Goal: Task Accomplishment & Management: Use online tool/utility

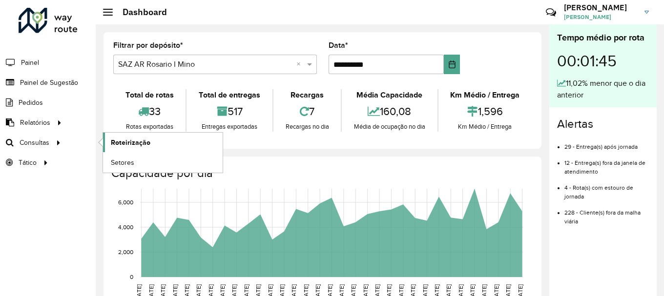
scroll to position [684, 0]
click at [119, 141] on span "Roteirização" at bounding box center [131, 143] width 40 height 10
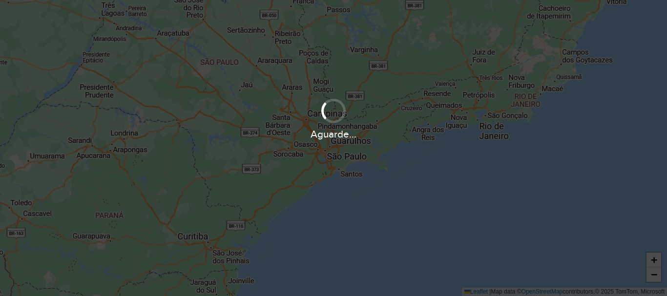
scroll to position [684, 0]
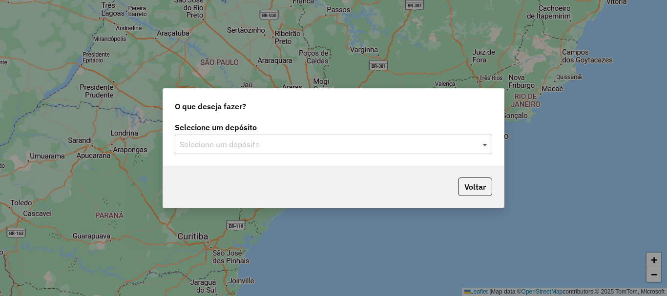
click at [485, 144] on span at bounding box center [486, 145] width 12 height 12
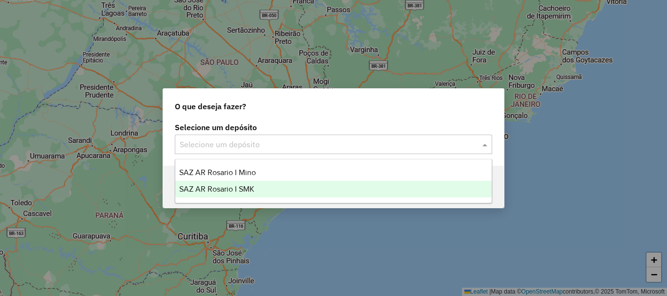
click at [247, 190] on span "SAZ AR Rosario I SMK" at bounding box center [216, 189] width 75 height 8
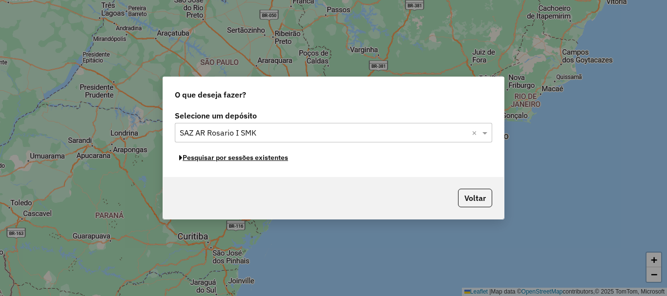
click at [245, 159] on button "Pesquisar por sessões existentes" at bounding box center [234, 157] width 118 height 15
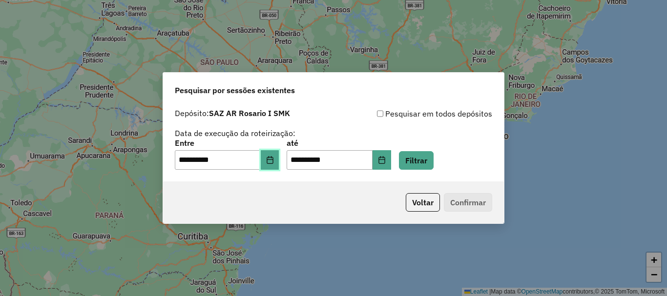
click at [274, 162] on icon "Choose Date" at bounding box center [270, 160] width 8 height 8
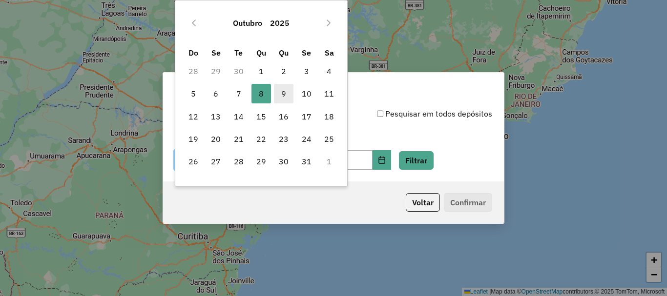
click at [283, 90] on span "9" at bounding box center [284, 94] width 20 height 20
type input "**********"
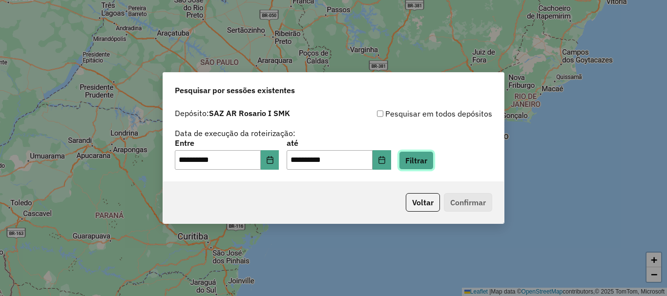
click at [431, 163] on button "Filtrar" at bounding box center [416, 160] width 35 height 19
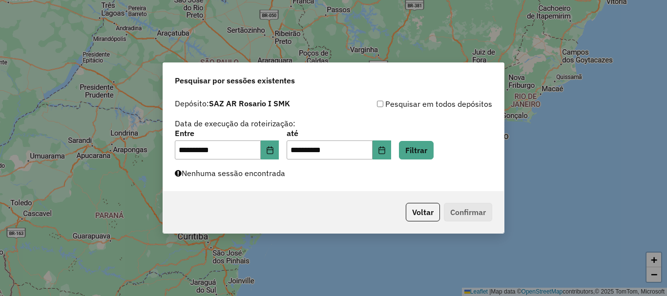
click at [80, 167] on div "**********" at bounding box center [333, 148] width 667 height 296
click at [425, 146] on button "Filtrar" at bounding box center [416, 150] width 35 height 19
click at [429, 150] on button "Filtrar" at bounding box center [416, 150] width 35 height 19
click at [284, 280] on div "**********" at bounding box center [333, 148] width 667 height 296
click at [428, 153] on button "Filtrar" at bounding box center [416, 150] width 35 height 19
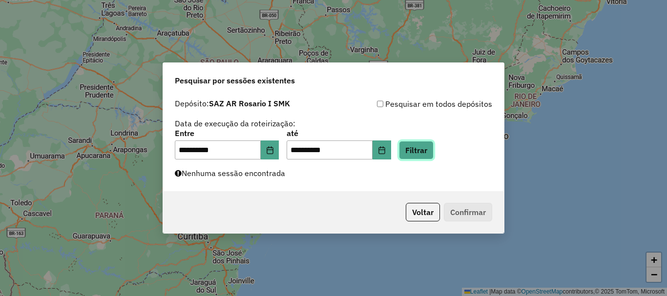
click at [433, 152] on button "Filtrar" at bounding box center [416, 150] width 35 height 19
click at [433, 153] on button "Filtrar" at bounding box center [416, 150] width 35 height 19
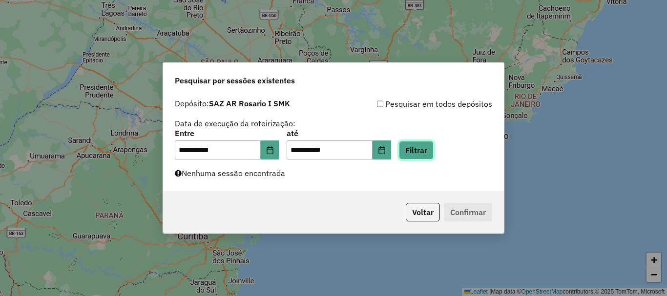
click at [427, 154] on button "Filtrar" at bounding box center [416, 150] width 35 height 19
click at [433, 153] on button "Filtrar" at bounding box center [416, 150] width 35 height 19
click at [428, 152] on button "Filtrar" at bounding box center [416, 150] width 35 height 19
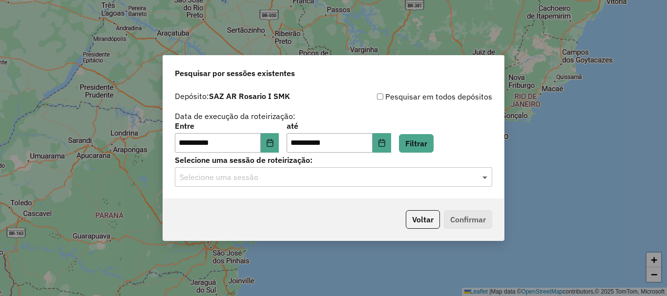
click at [486, 178] on span at bounding box center [486, 177] width 12 height 12
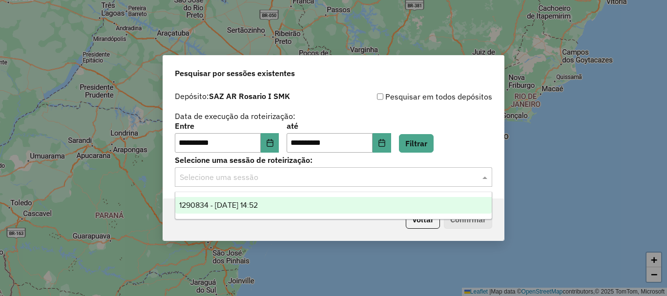
click at [248, 204] on span "1290834 - 09/10/2025 14:52" at bounding box center [218, 205] width 79 height 8
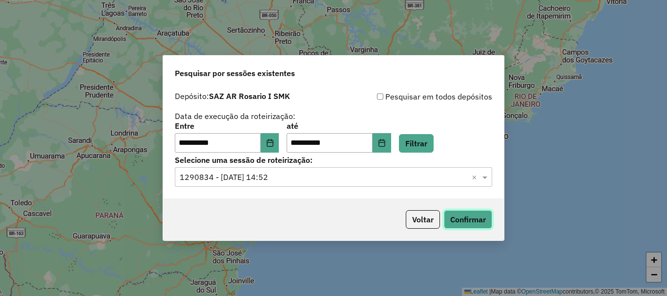
click at [471, 217] on button "Confirmar" at bounding box center [468, 219] width 48 height 19
click at [469, 220] on button "Confirmar" at bounding box center [468, 219] width 48 height 19
click at [468, 217] on button "Confirmar" at bounding box center [468, 219] width 48 height 19
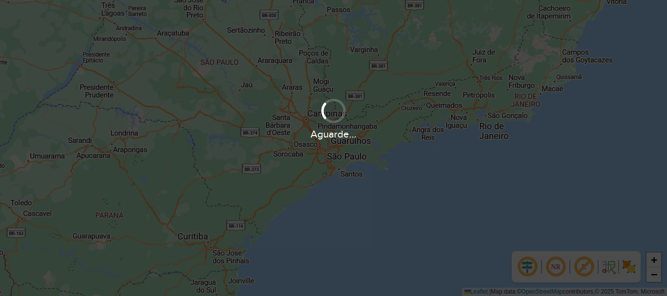
scroll to position [684, 0]
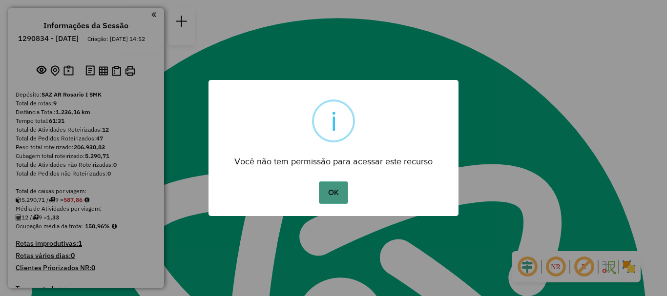
click at [338, 199] on button "OK" at bounding box center [333, 193] width 29 height 22
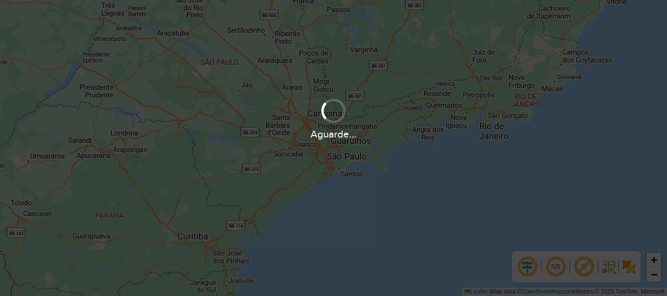
scroll to position [684, 0]
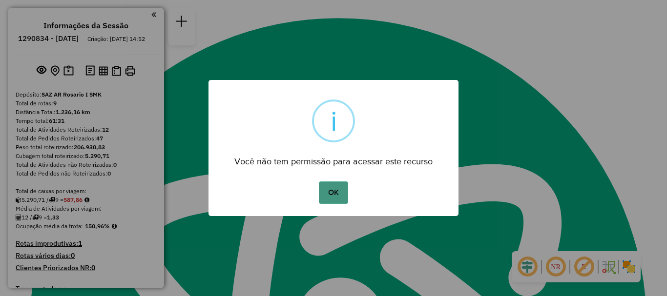
click at [337, 190] on button "OK" at bounding box center [333, 193] width 29 height 22
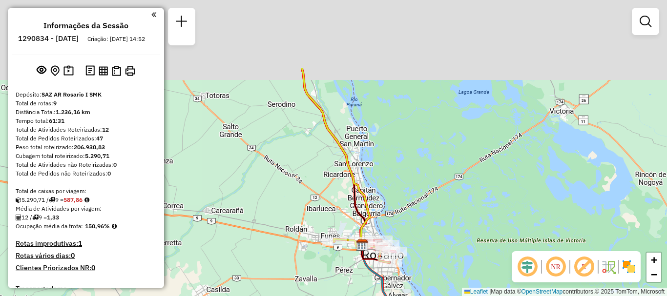
drag, startPoint x: 322, startPoint y: 96, endPoint x: 360, endPoint y: 207, distance: 118.1
click at [360, 207] on icon at bounding box center [336, 157] width 68 height 179
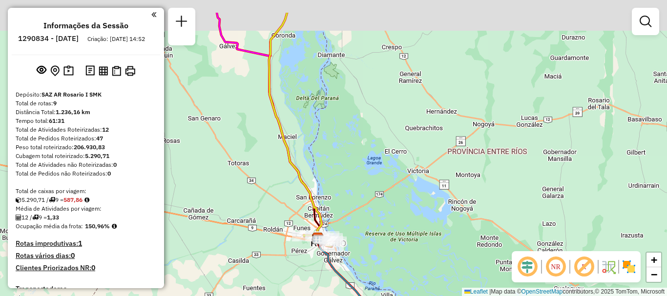
drag, startPoint x: 347, startPoint y: 143, endPoint x: 344, endPoint y: 184, distance: 40.6
click at [344, 179] on div "Janela de atendimento Grade de atendimento Capacidade Transportadoras Veículos …" at bounding box center [333, 148] width 667 height 296
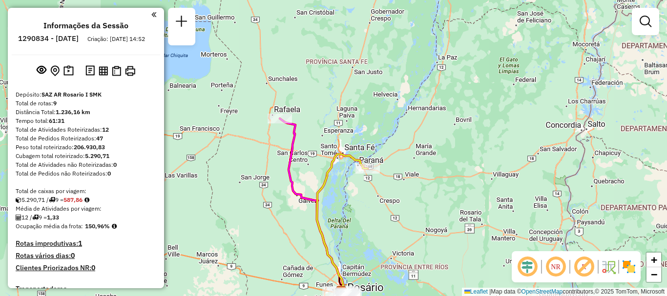
drag, startPoint x: 376, startPoint y: 160, endPoint x: 378, endPoint y: 179, distance: 19.6
click at [378, 179] on div "Janela de atendimento Grade de atendimento Capacidade Transportadoras Veículos …" at bounding box center [333, 148] width 667 height 296
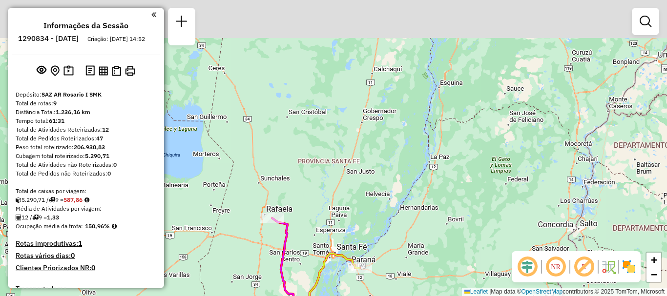
drag, startPoint x: 377, startPoint y: 174, endPoint x: 377, endPoint y: 206, distance: 31.7
click at [377, 206] on div "Janela de atendimento Grade de atendimento Capacidade Transportadoras Veículos …" at bounding box center [333, 148] width 667 height 296
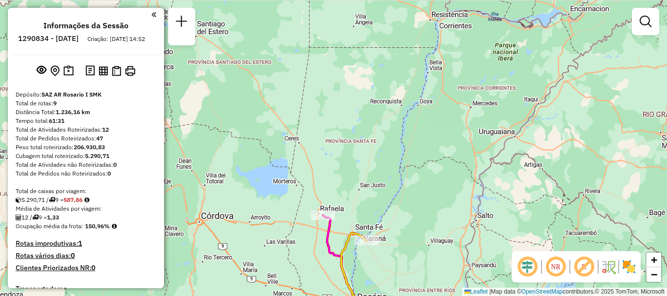
drag, startPoint x: 368, startPoint y: 137, endPoint x: 368, endPoint y: 162, distance: 25.4
click at [368, 162] on div "Janela de atendimento Grade de atendimento Capacidade Transportadoras Veículos …" at bounding box center [333, 148] width 667 height 296
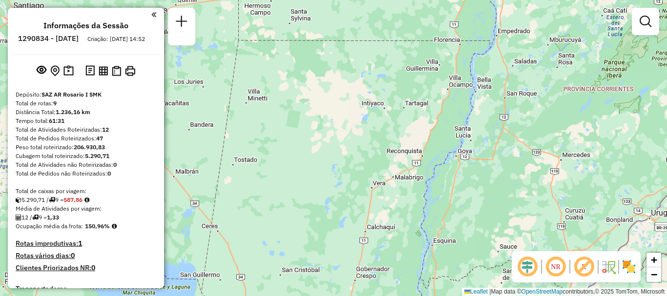
drag, startPoint x: 371, startPoint y: 141, endPoint x: 362, endPoint y: 207, distance: 67.5
click at [362, 207] on div "Janela de atendimento Grade de atendimento Capacidade Transportadoras Veículos …" at bounding box center [333, 148] width 667 height 296
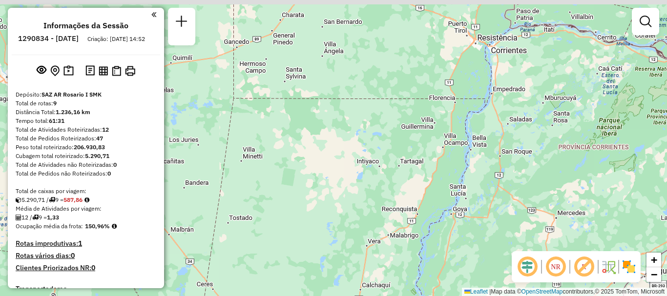
drag, startPoint x: 375, startPoint y: 169, endPoint x: 369, endPoint y: 210, distance: 40.9
click at [369, 210] on div "Janela de atendimento Grade de atendimento Capacidade Transportadoras Veículos …" at bounding box center [333, 148] width 667 height 296
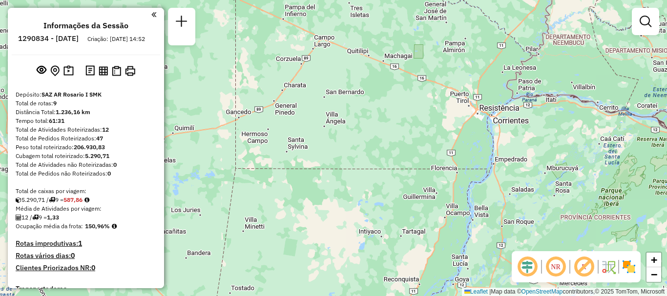
drag, startPoint x: 397, startPoint y: 141, endPoint x: 399, endPoint y: 181, distance: 40.6
click at [399, 181] on div "Janela de atendimento Grade de atendimento Capacidade Transportadoras Veículos …" at bounding box center [333, 148] width 667 height 296
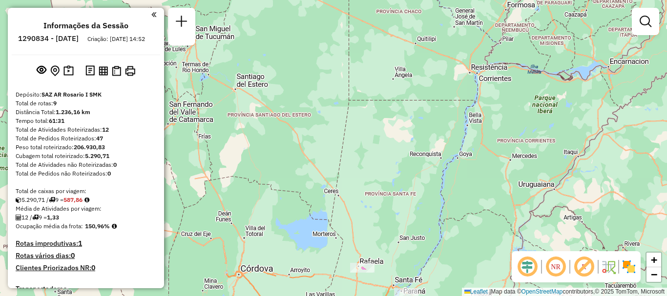
drag, startPoint x: 378, startPoint y: 168, endPoint x: 415, endPoint y: 109, distance: 70.1
click at [409, 112] on div "Janela de atendimento Grade de atendimento Capacidade Transportadoras Veículos …" at bounding box center [333, 148] width 667 height 296
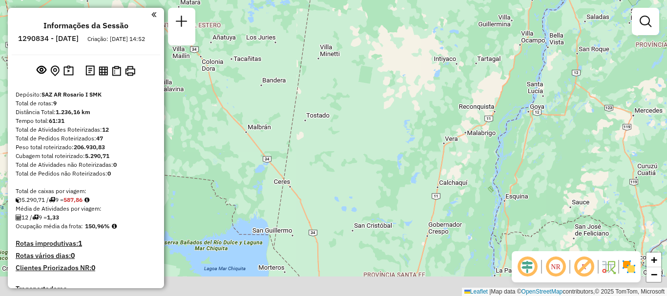
drag, startPoint x: 365, startPoint y: 179, endPoint x: 377, endPoint y: 131, distance: 49.2
click at [377, 131] on div "Janela de atendimento Grade de atendimento Capacidade Transportadoras Veículos …" at bounding box center [333, 148] width 667 height 296
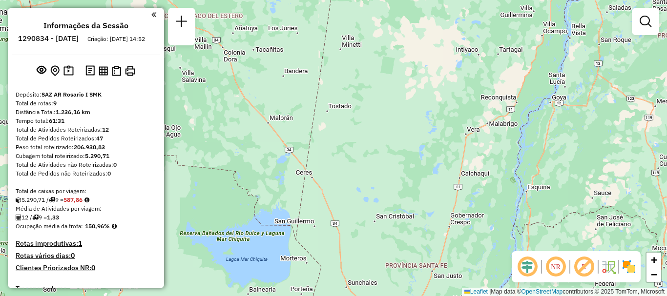
drag, startPoint x: 341, startPoint y: 183, endPoint x: 357, endPoint y: 176, distance: 17.5
click at [357, 176] on div "Janela de atendimento Grade de atendimento Capacidade Transportadoras Veículos …" at bounding box center [333, 148] width 667 height 296
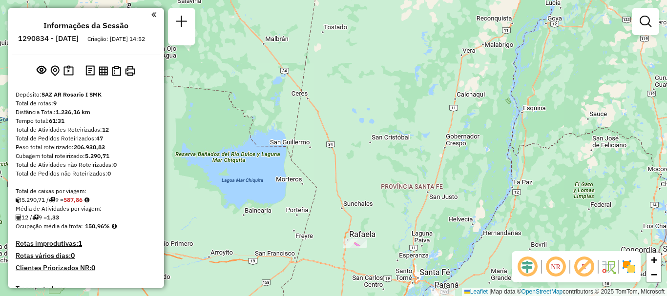
drag, startPoint x: 357, startPoint y: 176, endPoint x: 352, endPoint y: 91, distance: 84.5
click at [352, 91] on div "Janela de atendimento Grade de atendimento Capacidade Transportadoras Veículos …" at bounding box center [333, 148] width 667 height 296
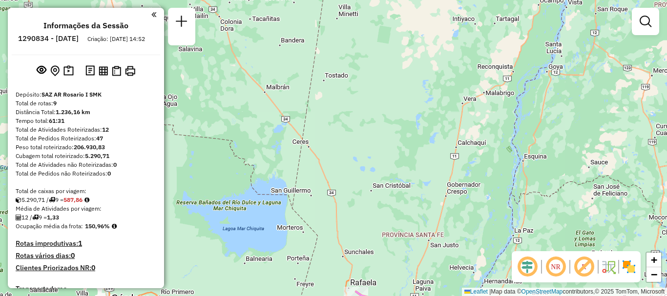
drag, startPoint x: 338, startPoint y: 104, endPoint x: 339, endPoint y: 169, distance: 64.9
click at [339, 169] on div "Janela de atendimento Grade de atendimento Capacidade Transportadoras Veículos …" at bounding box center [333, 148] width 667 height 296
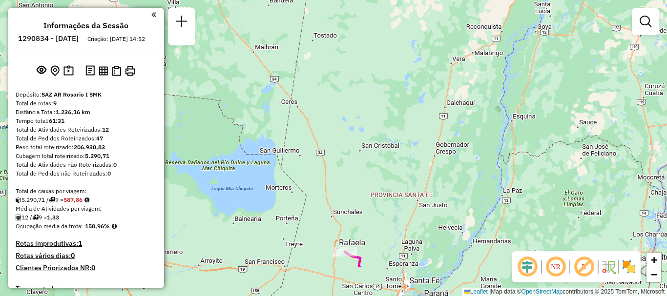
drag, startPoint x: 312, startPoint y: 236, endPoint x: 303, endPoint y: 147, distance: 89.3
click at [301, 154] on div "Janela de atendimento Grade de atendimento Capacidade Transportadoras Veículos …" at bounding box center [333, 148] width 667 height 296
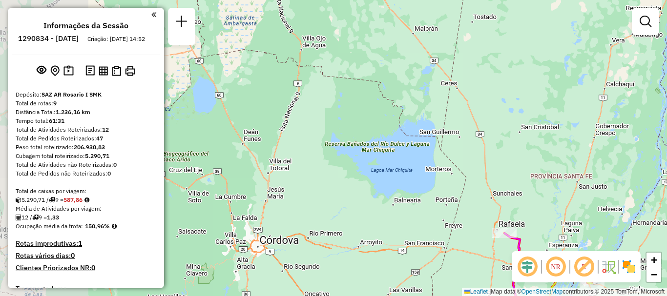
drag, startPoint x: 306, startPoint y: 170, endPoint x: 465, endPoint y: 177, distance: 159.8
click at [465, 177] on div "Janela de atendimento Grade de atendimento Capacidade Transportadoras Veículos …" at bounding box center [333, 148] width 667 height 296
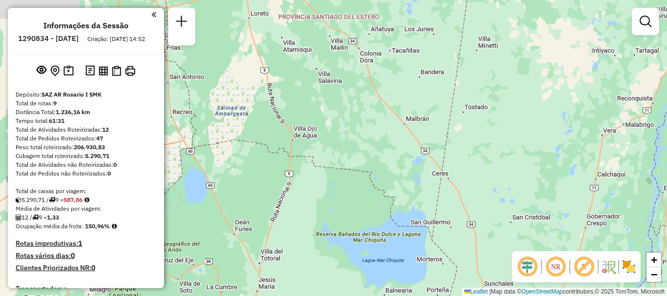
drag, startPoint x: 460, startPoint y: 170, endPoint x: 451, endPoint y: 260, distance: 90.7
click at [451, 260] on div "Janela de atendimento Grade de atendimento Capacidade Transportadoras Veículos …" at bounding box center [333, 148] width 667 height 296
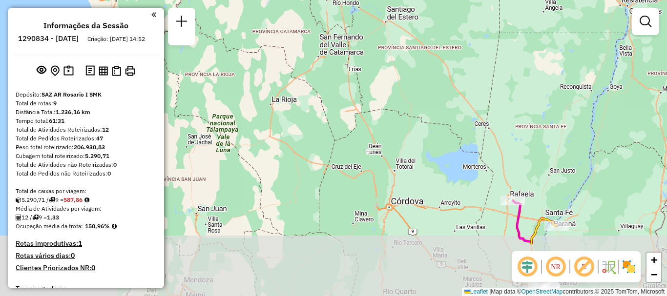
drag, startPoint x: 394, startPoint y: 216, endPoint x: 428, endPoint y: 152, distance: 71.8
click at [428, 152] on div "Janela de atendimento Grade de atendimento Capacidade Transportadoras Veículos …" at bounding box center [333, 148] width 667 height 296
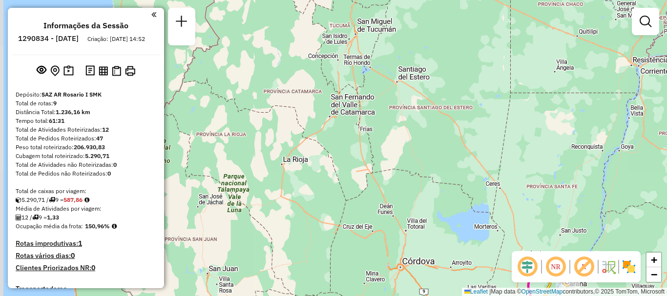
drag, startPoint x: 389, startPoint y: 215, endPoint x: 400, endPoint y: 275, distance: 61.1
click at [400, 275] on div "Janela de atendimento Grade de atendimento Capacidade Transportadoras Veículos …" at bounding box center [333, 148] width 667 height 296
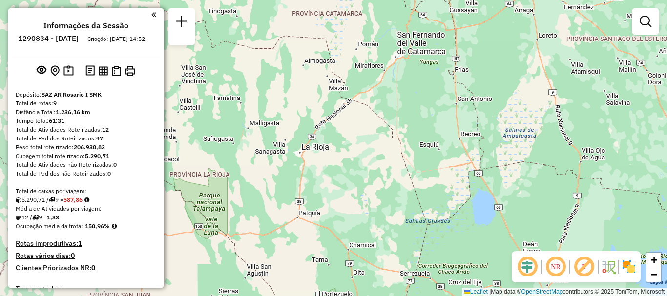
drag, startPoint x: 358, startPoint y: 201, endPoint x: 482, endPoint y: 229, distance: 127.2
click at [482, 229] on div "Janela de atendimento Grade de atendimento Capacidade Transportadoras Veículos …" at bounding box center [333, 148] width 667 height 296
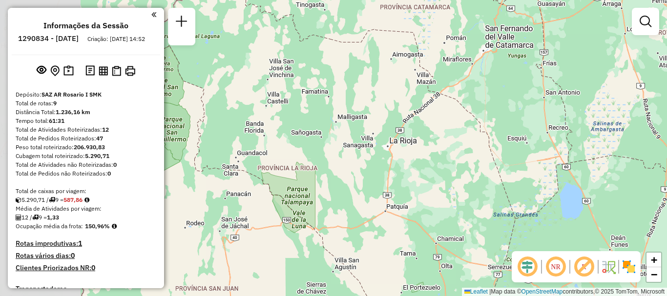
drag, startPoint x: 389, startPoint y: 221, endPoint x: 481, endPoint y: 215, distance: 91.4
click at [481, 215] on div "Janela de atendimento Grade de atendimento Capacidade Transportadoras Veículos …" at bounding box center [333, 148] width 667 height 296
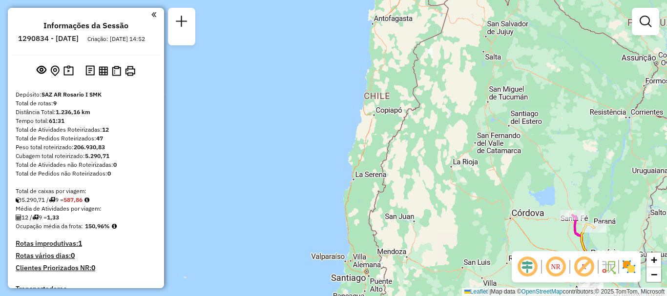
drag, startPoint x: 441, startPoint y: 234, endPoint x: 437, endPoint y: 128, distance: 106.0
click at [437, 134] on div "Janela de atendimento Grade de atendimento Capacidade Transportadoras Veículos …" at bounding box center [333, 148] width 667 height 296
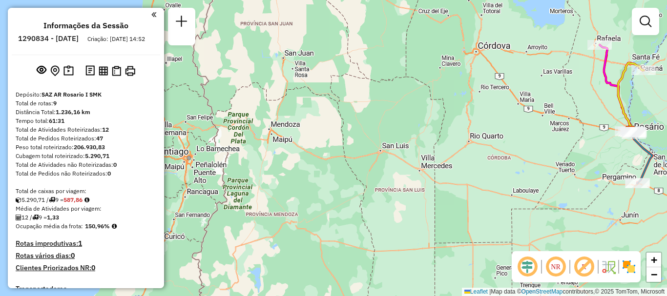
drag, startPoint x: 482, startPoint y: 213, endPoint x: 421, endPoint y: 158, distance: 82.2
click at [421, 158] on div "Janela de atendimento Grade de atendimento Capacidade Transportadoras Veículos …" at bounding box center [333, 148] width 667 height 296
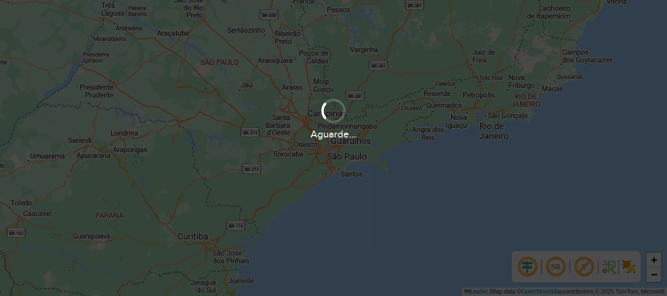
scroll to position [684, 0]
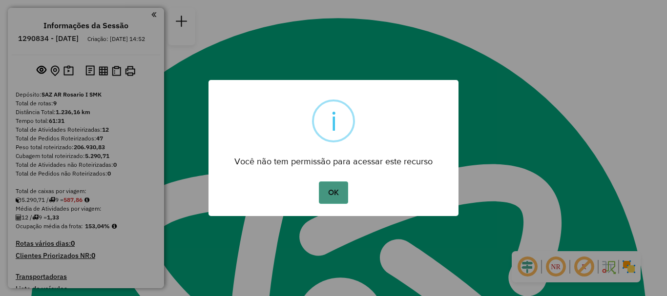
click at [330, 200] on button "OK" at bounding box center [333, 193] width 29 height 22
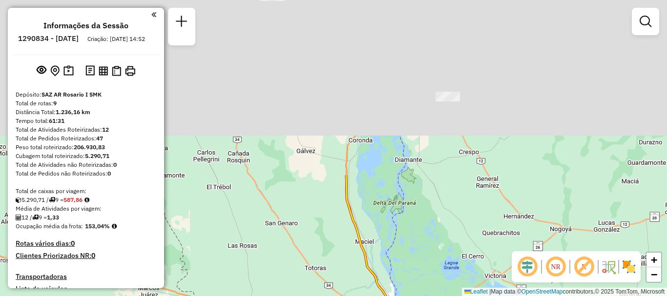
drag, startPoint x: 345, startPoint y: 275, endPoint x: 352, endPoint y: 301, distance: 26.9
click at [352, 296] on html "Aguarde... Pop-up bloqueado! Seu navegador bloqueou automáticamente a abertura …" at bounding box center [333, 148] width 667 height 296
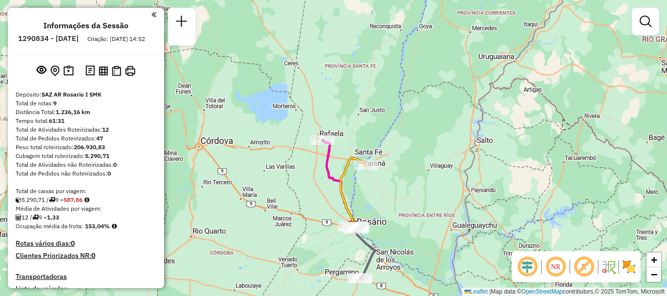
drag, startPoint x: 346, startPoint y: 195, endPoint x: 330, endPoint y: 122, distance: 74.3
click at [341, 158] on icon at bounding box center [353, 192] width 25 height 69
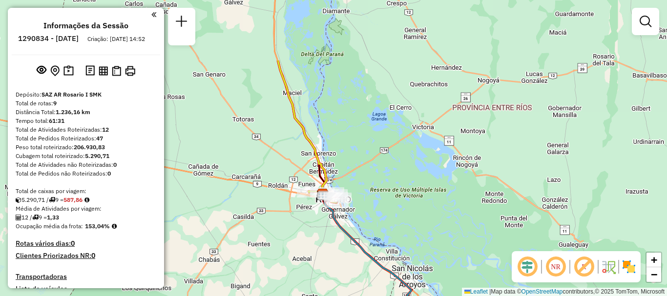
drag, startPoint x: 377, startPoint y: 223, endPoint x: 379, endPoint y: 247, distance: 24.0
click at [379, 247] on div "Janela de atendimento Grade de atendimento Capacidade Transportadoras Veículos …" at bounding box center [333, 148] width 667 height 296
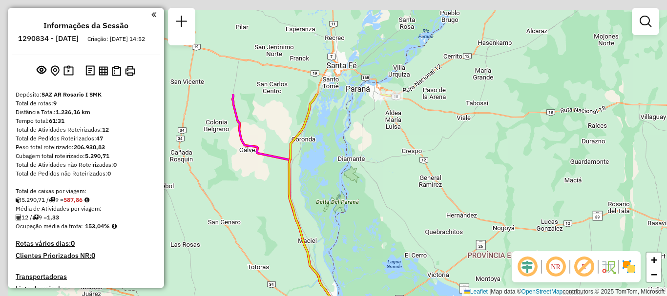
drag, startPoint x: 356, startPoint y: 225, endPoint x: 357, endPoint y: 256, distance: 30.7
click at [357, 256] on div "Janela de atendimento Grade de atendimento Capacidade Transportadoras Veículos …" at bounding box center [333, 148] width 667 height 296
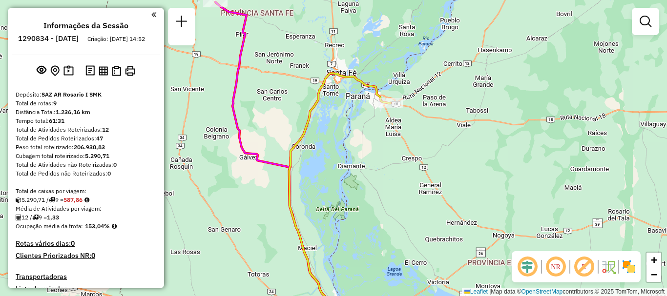
click at [401, 140] on div "Janela de atendimento Grade de atendimento Capacidade Transportadoras Veículos …" at bounding box center [333, 148] width 667 height 296
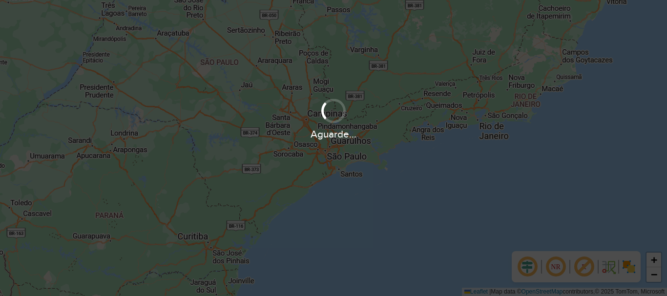
scroll to position [684, 0]
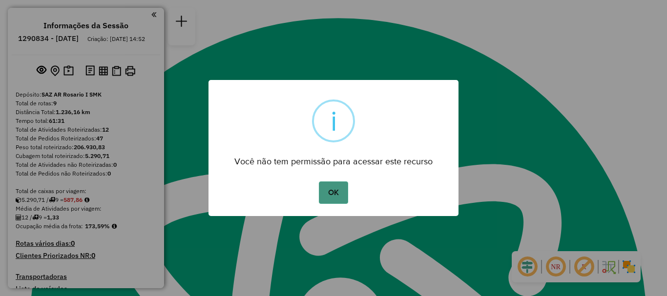
click at [336, 185] on button "OK" at bounding box center [333, 193] width 29 height 22
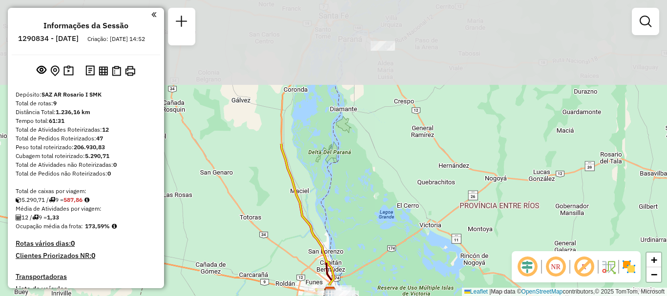
drag, startPoint x: 253, startPoint y: 126, endPoint x: 291, endPoint y: 265, distance: 144.8
click at [291, 265] on div "Janela de atendimento Grade de atendimento Capacidade Transportadoras Veículos …" at bounding box center [333, 148] width 667 height 296
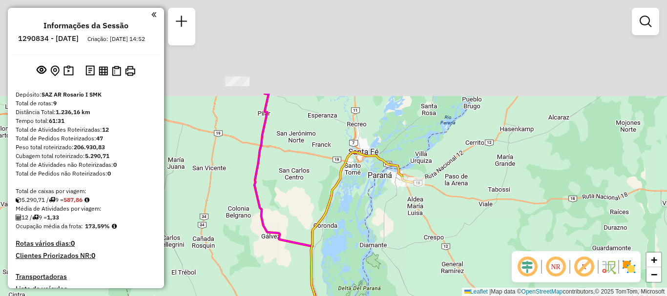
drag, startPoint x: 317, startPoint y: 262, endPoint x: 333, endPoint y: 315, distance: 56.0
click at [333, 296] on html "Aguarde... Pop-up bloqueado! Seu navegador bloqueou automáticamente a abertura …" at bounding box center [333, 148] width 667 height 296
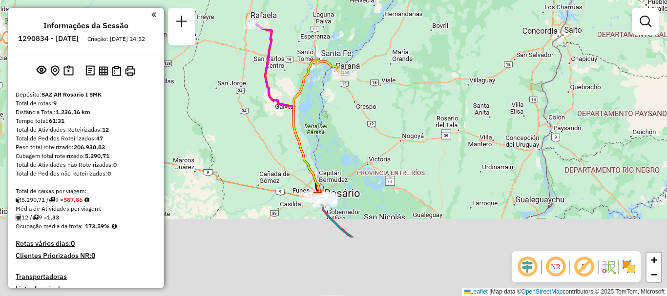
drag, startPoint x: 245, startPoint y: 162, endPoint x: 256, endPoint y: 74, distance: 88.6
click at [256, 74] on div "Janela de atendimento Grade de atendimento Capacidade Transportadoras Veículos …" at bounding box center [333, 148] width 667 height 296
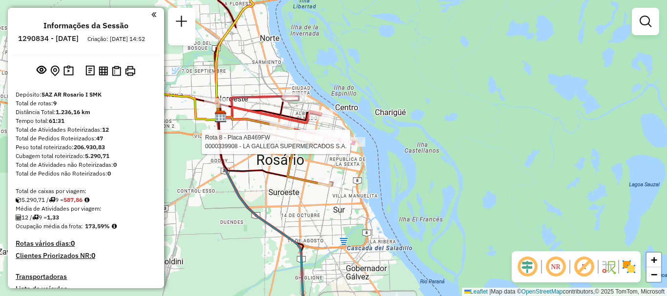
select select "**********"
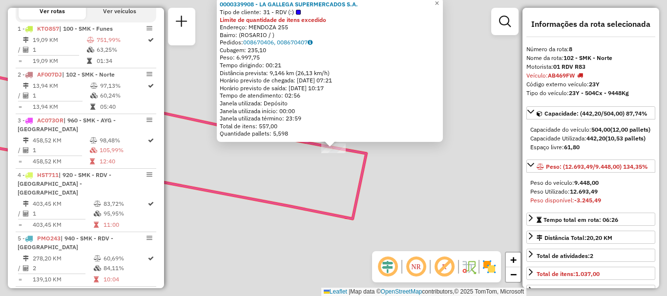
scroll to position [537, 0]
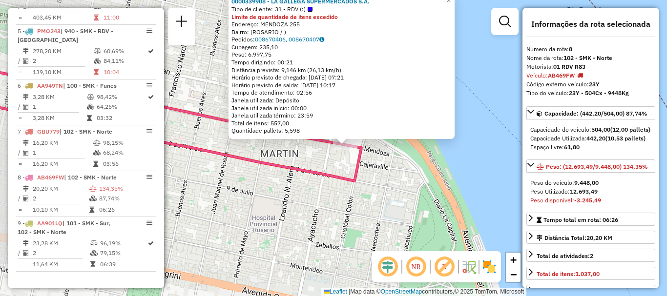
click at [367, 173] on div "0000339908 - LA GALLEGA SUPERMERCADOS S.A. Tipo de cliente: 31 - RDV (:) Limite…" at bounding box center [333, 148] width 667 height 296
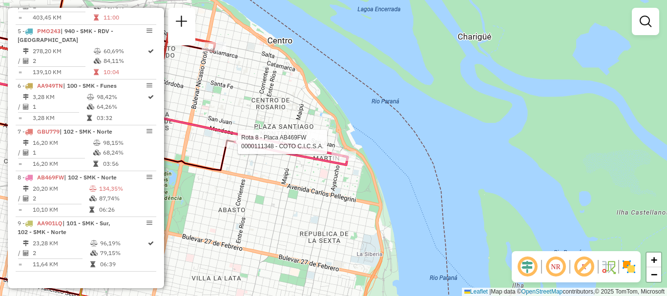
select select "**********"
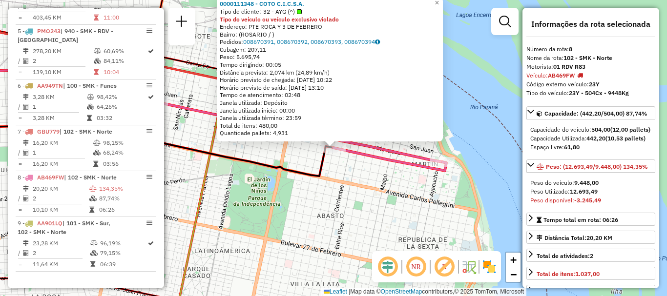
click at [288, 191] on div "0000111348 - COTO C.I.C.S.A. Tipo de cliente: 32 - AYG (^) Tipo do veículo ou v…" at bounding box center [333, 148] width 667 height 296
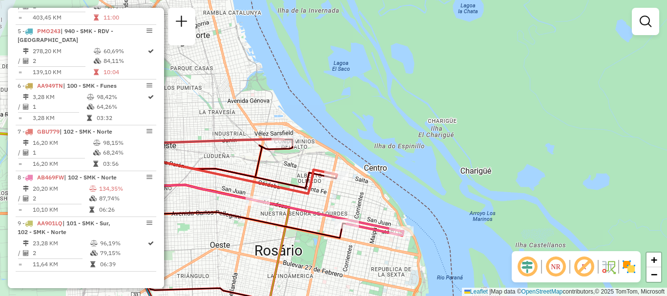
drag, startPoint x: 278, startPoint y: 170, endPoint x: 314, endPoint y: 225, distance: 65.5
click at [314, 225] on div "Janela de atendimento Grade de atendimento Capacidade Transportadoras Veículos …" at bounding box center [333, 148] width 667 height 296
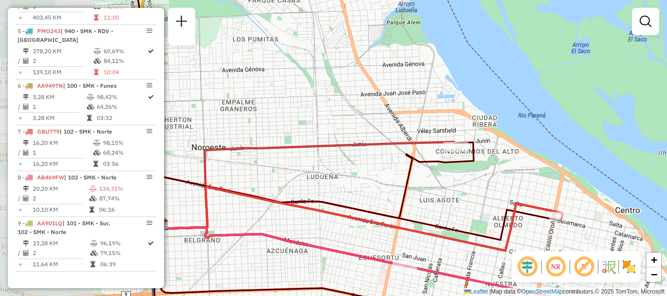
drag, startPoint x: 307, startPoint y: 168, endPoint x: 451, endPoint y: 171, distance: 144.0
click at [451, 171] on div "Janela de atendimento Grade de atendimento Capacidade Transportadoras Veículos …" at bounding box center [333, 148] width 667 height 296
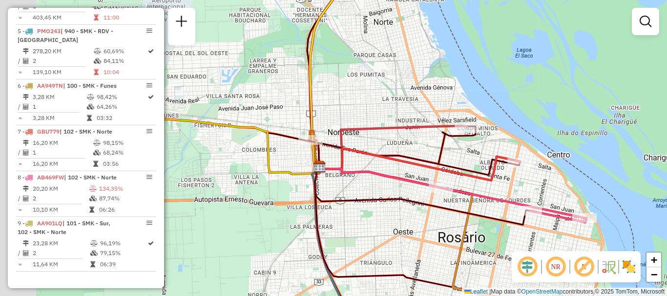
drag, startPoint x: 298, startPoint y: 182, endPoint x: 362, endPoint y: 154, distance: 69.7
click at [362, 154] on icon at bounding box center [419, 164] width 201 height 32
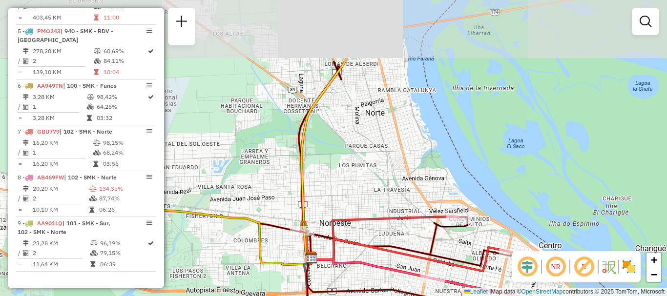
drag, startPoint x: 332, startPoint y: 173, endPoint x: 322, endPoint y: 264, distance: 91.3
click at [322, 264] on icon at bounding box center [443, 283] width 265 height 51
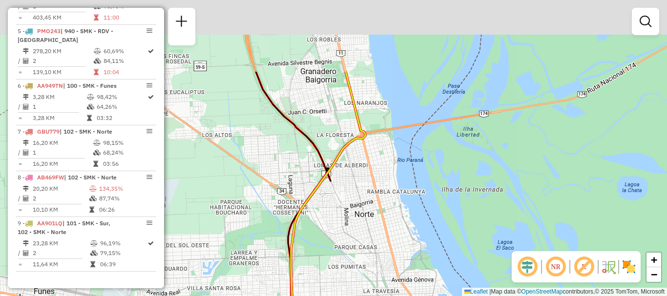
drag, startPoint x: 340, startPoint y: 167, endPoint x: 327, endPoint y: 291, distance: 124.1
click at [327, 291] on div "Janela de atendimento Grade de atendimento Capacidade Transportadoras Veículos …" at bounding box center [333, 148] width 667 height 296
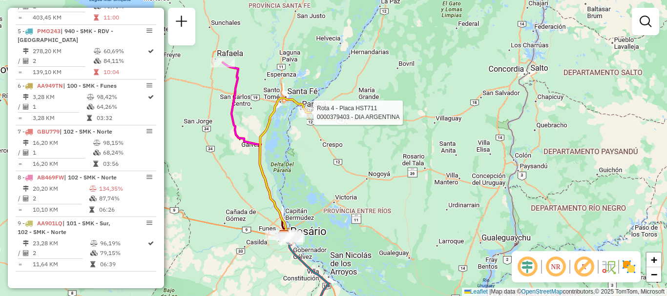
select select "**********"
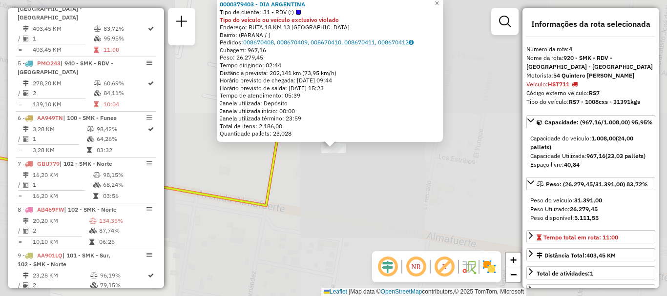
scroll to position [482, 0]
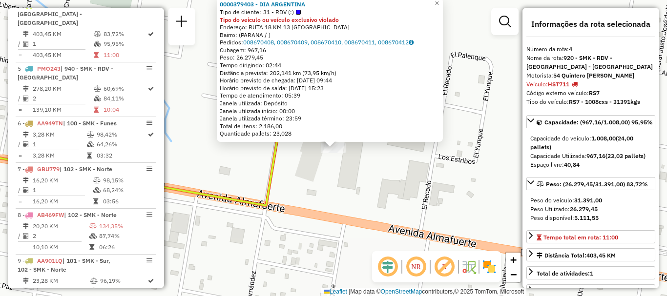
drag, startPoint x: 274, startPoint y: 241, endPoint x: 285, endPoint y: 178, distance: 64.4
click at [284, 183] on div "0000379403 - DIA ARGENTINA Tipo de cliente: 31 - RDV (:) Tipo do veículo ou veí…" at bounding box center [333, 148] width 667 height 296
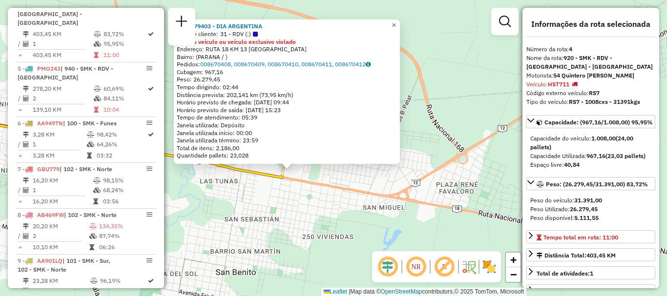
click at [396, 23] on span "×" at bounding box center [393, 25] width 4 height 8
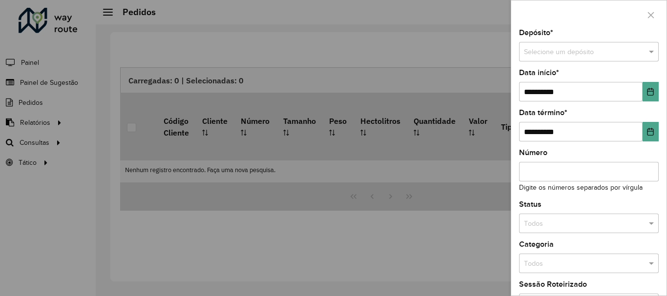
scroll to position [684, 0]
click at [49, 140] on div at bounding box center [333, 148] width 667 height 296
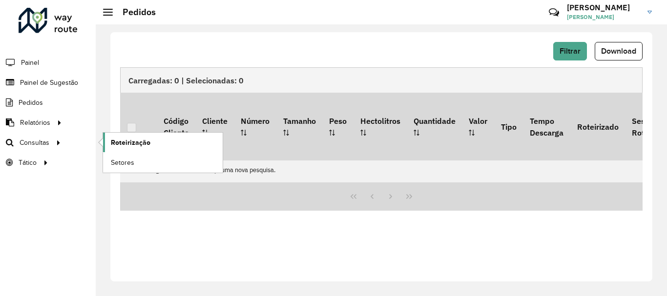
click at [130, 136] on link "Roteirização" at bounding box center [163, 143] width 120 height 20
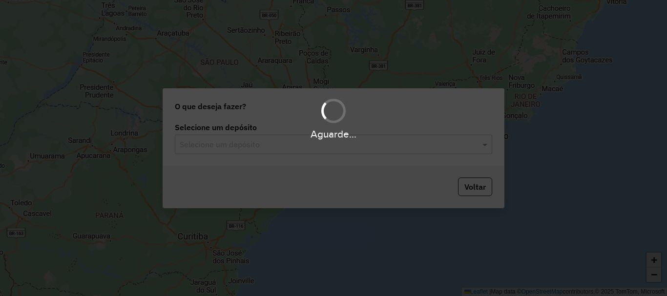
scroll to position [684, 0]
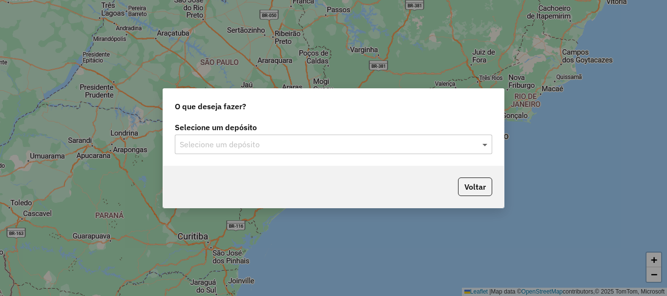
click at [486, 145] on span at bounding box center [486, 145] width 12 height 12
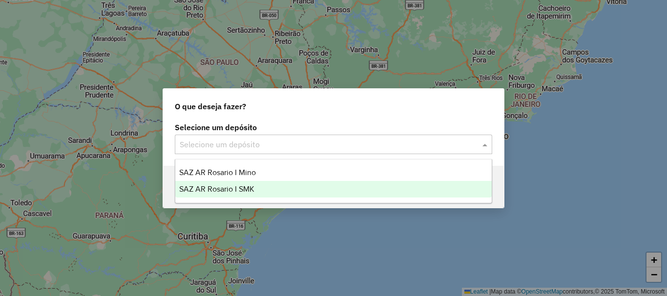
click at [222, 190] on span "SAZ AR Rosario I SMK" at bounding box center [216, 189] width 75 height 8
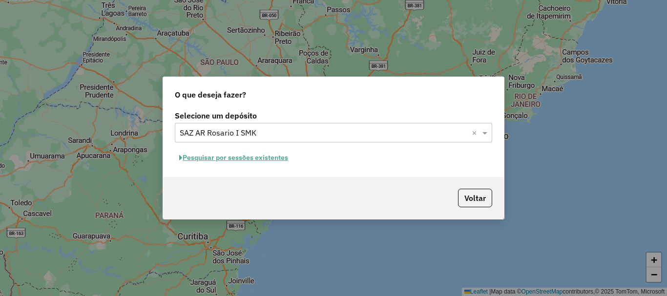
click at [229, 158] on button "Pesquisar por sessões existentes" at bounding box center [234, 157] width 118 height 15
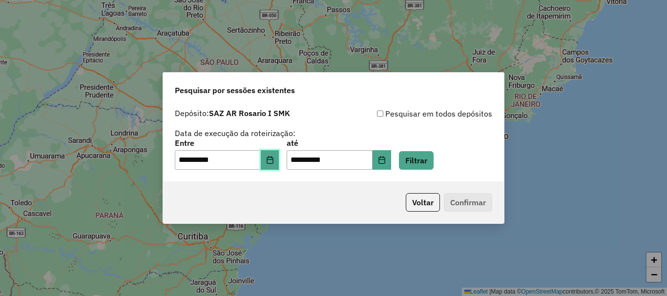
click at [271, 161] on button "Choose Date" at bounding box center [270, 160] width 19 height 20
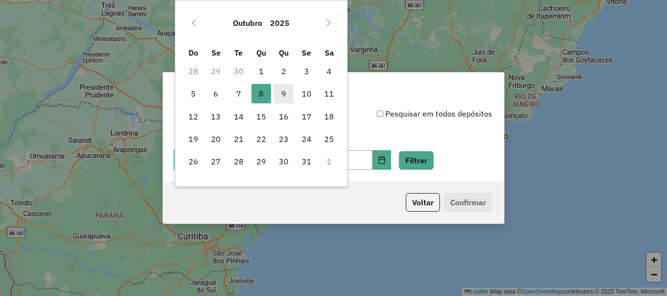
click at [285, 96] on span "9" at bounding box center [284, 94] width 20 height 20
type input "**********"
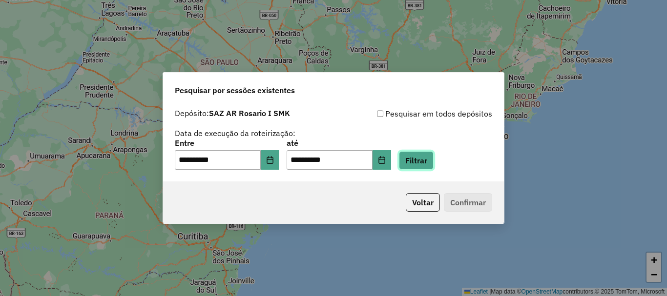
click at [433, 157] on button "Filtrar" at bounding box center [416, 160] width 35 height 19
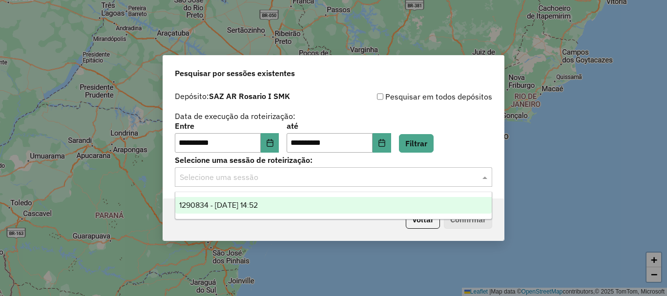
click at [485, 177] on span at bounding box center [486, 177] width 12 height 12
click at [247, 204] on span "1290834 - 09/10/2025 14:52" at bounding box center [218, 205] width 79 height 8
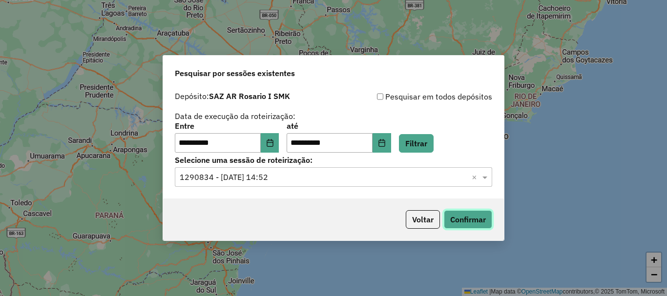
click at [471, 221] on button "Confirmar" at bounding box center [468, 219] width 48 height 19
click at [479, 224] on button "Confirmar" at bounding box center [468, 219] width 48 height 19
click at [472, 223] on button "Confirmar" at bounding box center [468, 219] width 48 height 19
click at [460, 215] on button "Confirmar" at bounding box center [468, 219] width 48 height 19
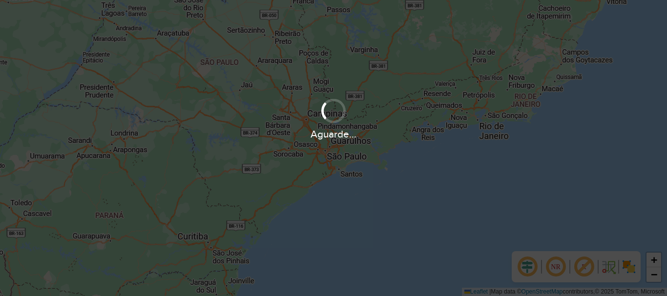
scroll to position [684, 0]
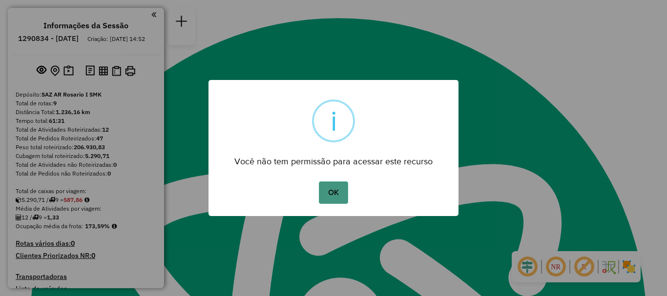
click at [330, 192] on button "OK" at bounding box center [333, 193] width 29 height 22
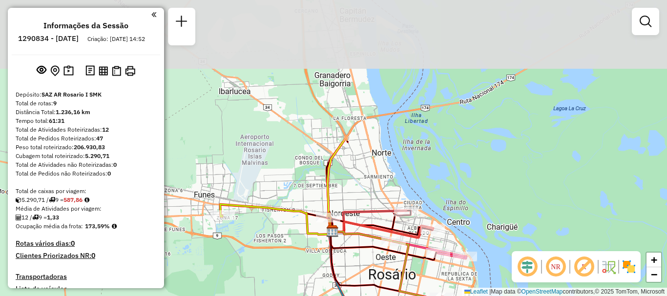
drag, startPoint x: 354, startPoint y: 144, endPoint x: 421, endPoint y: 315, distance: 183.3
click at [421, 296] on html "Aguarde... Pop-up bloqueado! Seu navegador bloqueou automáticamente a abertura …" at bounding box center [333, 148] width 667 height 296
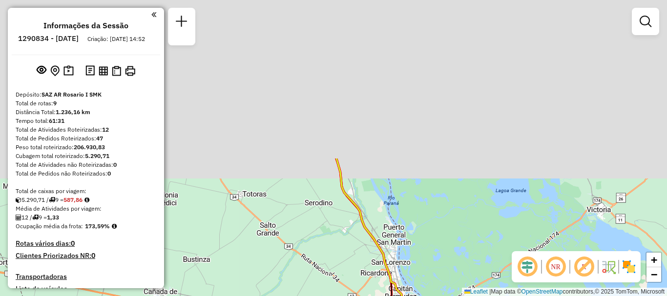
drag, startPoint x: 310, startPoint y: 141, endPoint x: 355, endPoint y: 268, distance: 135.5
click at [355, 268] on div "Janela de atendimento Grade de atendimento Capacidade Transportadoras Veículos …" at bounding box center [333, 148] width 667 height 296
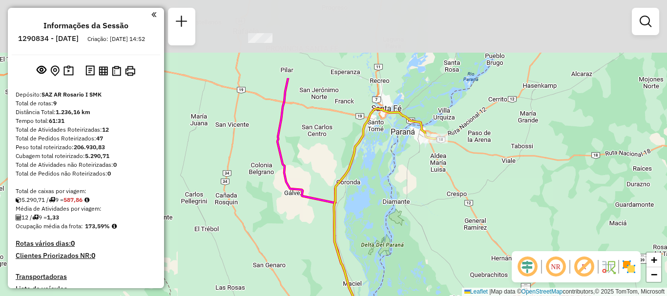
drag, startPoint x: 306, startPoint y: 166, endPoint x: 320, endPoint y: 275, distance: 109.6
click at [319, 274] on div "Janela de atendimento Grade de atendimento Capacidade Transportadoras Veículos …" at bounding box center [333, 148] width 667 height 296
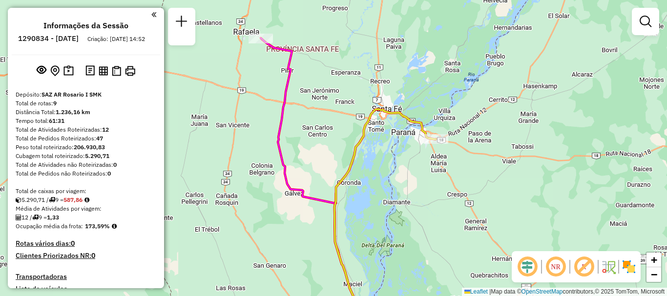
drag, startPoint x: 273, startPoint y: 152, endPoint x: 268, endPoint y: 37, distance: 115.3
click at [268, 41] on div "Janela de atendimento Grade de atendimento Capacidade Transportadoras Veículos …" at bounding box center [333, 148] width 667 height 296
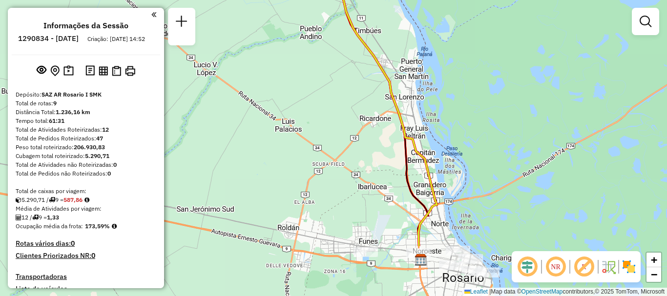
drag, startPoint x: 399, startPoint y: 214, endPoint x: 374, endPoint y: 116, distance: 101.1
click at [378, 127] on div "Janela de atendimento Grade de atendimento Capacidade Transportadoras Veículos …" at bounding box center [333, 148] width 667 height 296
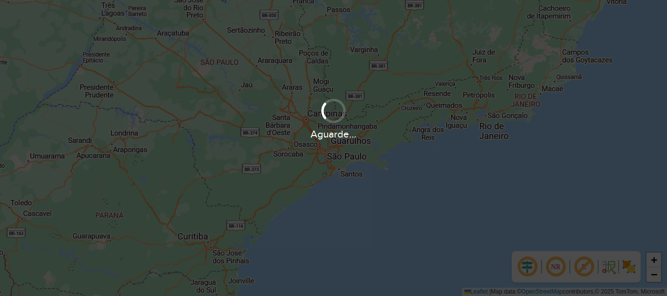
scroll to position [684, 0]
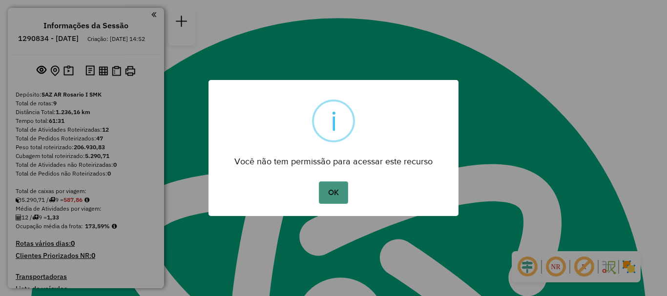
click at [332, 189] on button "OK" at bounding box center [333, 193] width 29 height 22
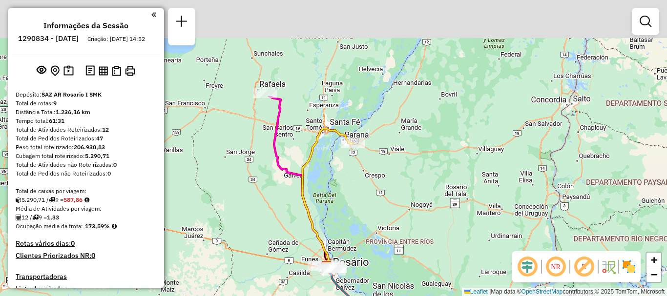
drag, startPoint x: 275, startPoint y: 104, endPoint x: 281, endPoint y: 222, distance: 118.2
click at [281, 222] on div "Janela de atendimento Grade de atendimento Capacidade Transportadoras Veículos …" at bounding box center [333, 148] width 667 height 296
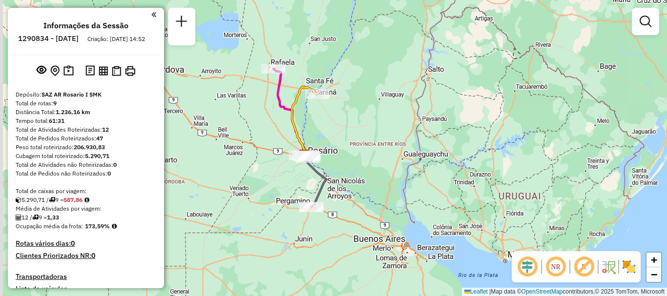
drag, startPoint x: 260, startPoint y: 178, endPoint x: 266, endPoint y: 110, distance: 68.1
click at [266, 110] on div "Janela de atendimento Grade de atendimento Capacidade Transportadoras Veículos …" at bounding box center [333, 148] width 667 height 296
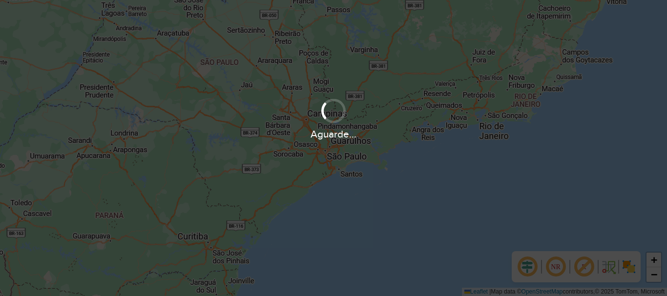
scroll to position [684, 0]
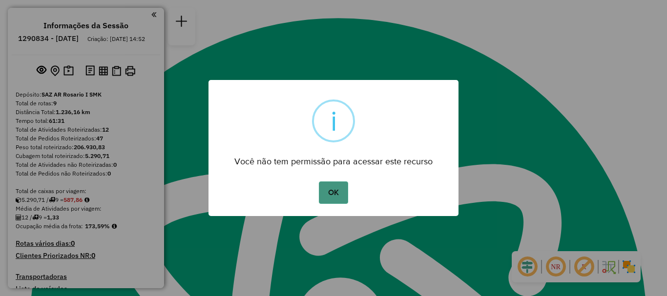
click at [341, 200] on button "OK" at bounding box center [333, 193] width 29 height 22
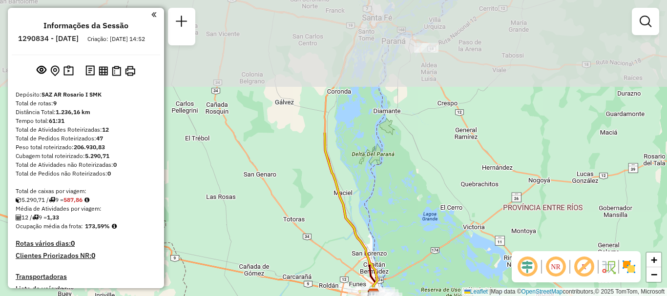
drag, startPoint x: 353, startPoint y: 131, endPoint x: 374, endPoint y: 265, distance: 135.3
click at [374, 265] on icon at bounding box center [351, 214] width 53 height 162
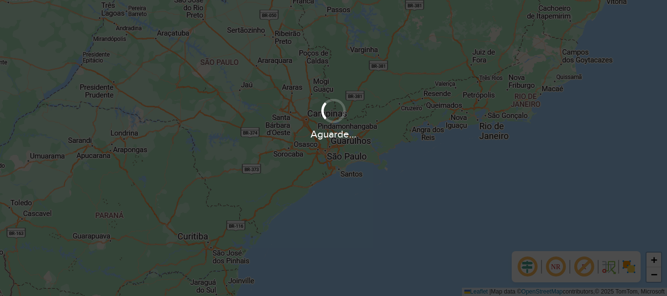
scroll to position [684, 0]
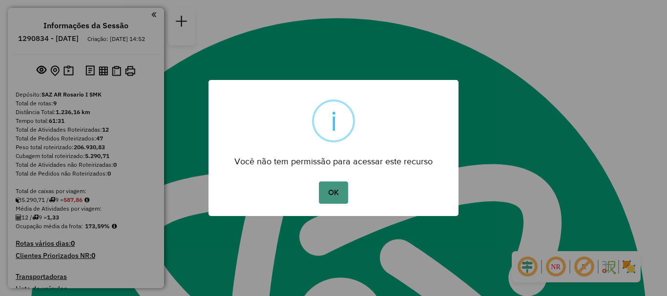
click at [339, 190] on button "OK" at bounding box center [333, 193] width 29 height 22
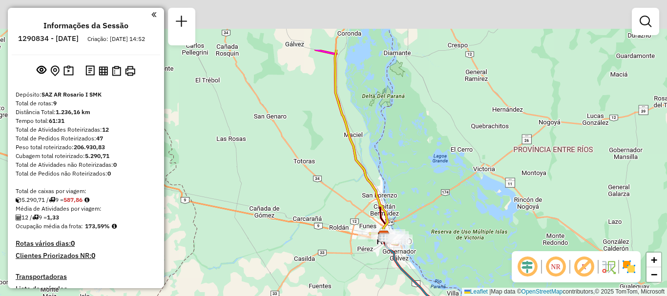
drag, startPoint x: 390, startPoint y: 208, endPoint x: 402, endPoint y: 264, distance: 56.9
click at [402, 264] on div "Janela de atendimento Grade de atendimento Capacidade Transportadoras Veículos …" at bounding box center [333, 148] width 667 height 296
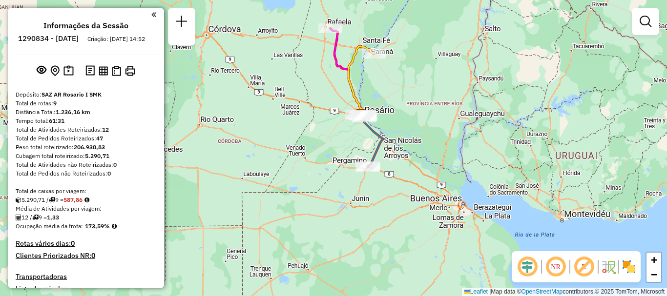
drag, startPoint x: 348, startPoint y: 97, endPoint x: 347, endPoint y: 83, distance: 13.7
click at [348, 84] on icon at bounding box center [360, 80] width 25 height 69
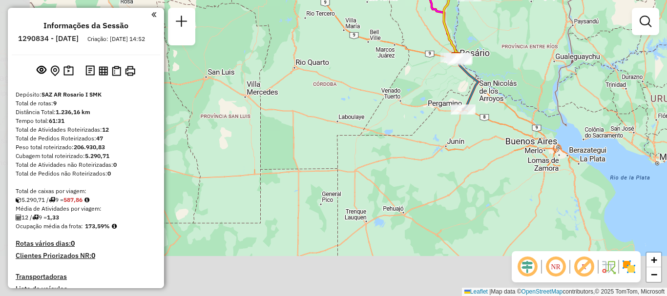
drag, startPoint x: 279, startPoint y: 244, endPoint x: 373, endPoint y: 201, distance: 104.0
click at [373, 201] on div "Janela de atendimento Grade de atendimento Capacidade Transportadoras Veículos …" at bounding box center [333, 148] width 667 height 296
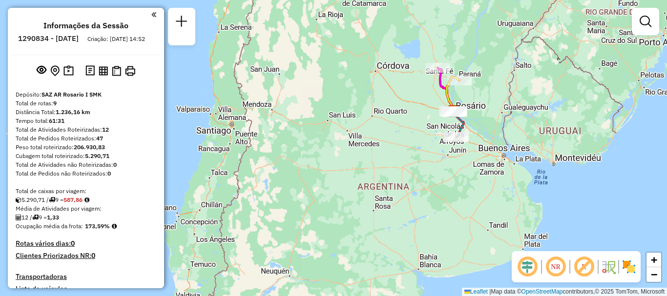
drag, startPoint x: 345, startPoint y: 201, endPoint x: 383, endPoint y: 183, distance: 42.1
click at [383, 183] on div "Janela de atendimento Grade de atendimento Capacidade Transportadoras Veículos …" at bounding box center [333, 148] width 667 height 296
